Goal: Information Seeking & Learning: Learn about a topic

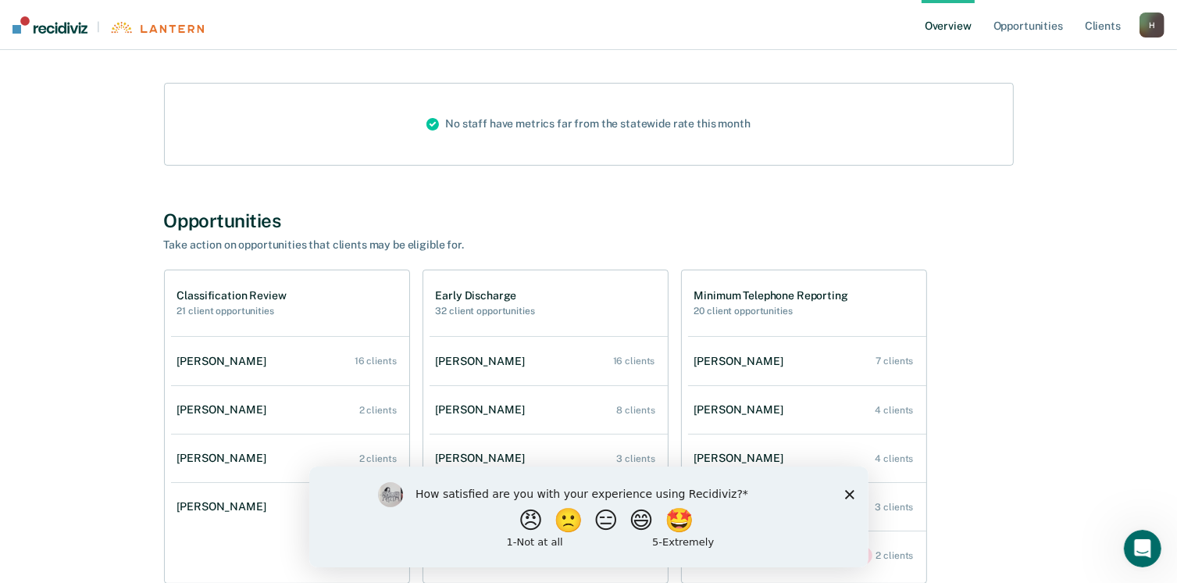
scroll to position [234, 0]
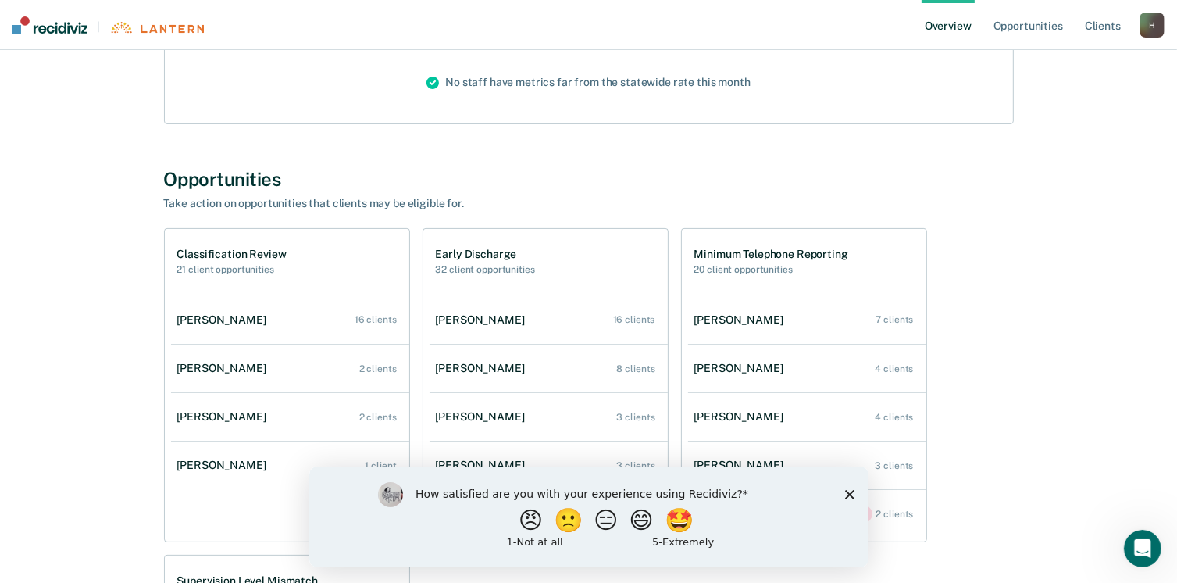
click at [1120, 243] on div "[PERSON_NAME] Overview Region : 4B Team : 5 Agents Outcomes Measure your team’s…" at bounding box center [589, 373] width 1140 height 1078
